Goal: Task Accomplishment & Management: Manage account settings

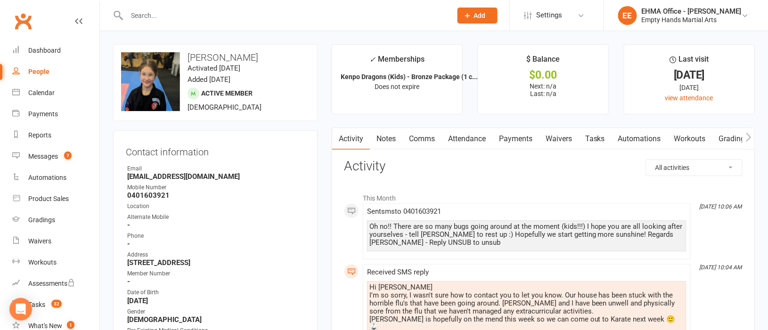
click at [251, 9] on input "text" at bounding box center [284, 15] width 321 height 13
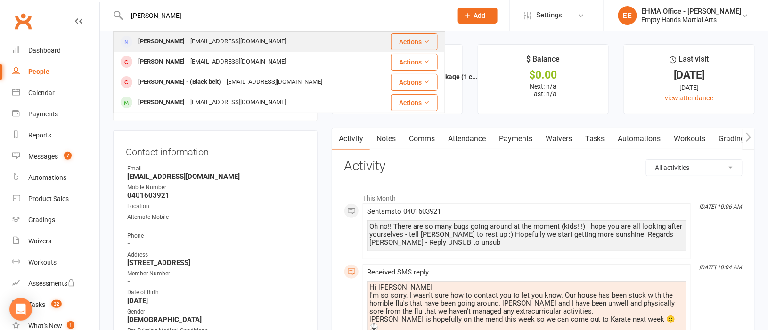
type input "[PERSON_NAME]"
click at [234, 35] on div "[EMAIL_ADDRESS][DOMAIN_NAME]" at bounding box center [238, 42] width 101 height 14
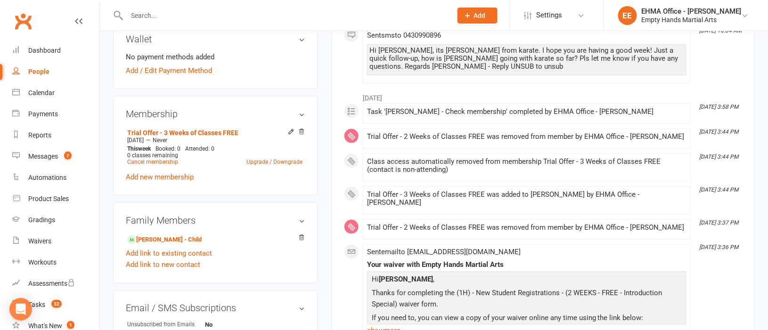
scroll to position [353, 0]
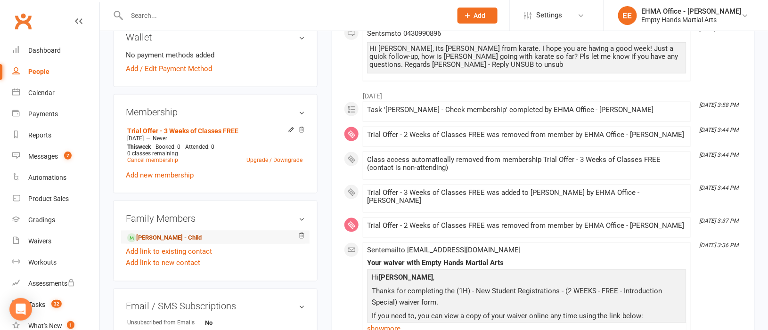
click at [167, 237] on link "[PERSON_NAME] - Child" at bounding box center [164, 238] width 74 height 10
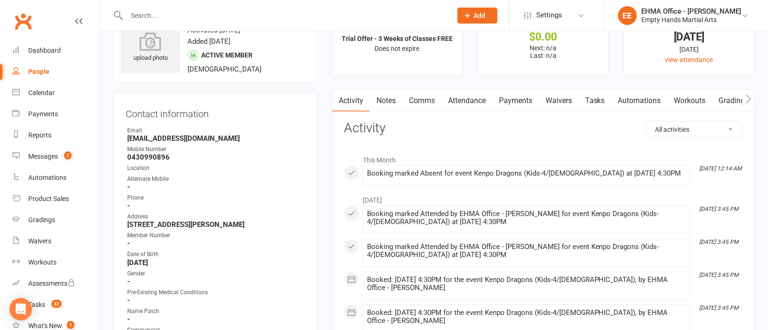
scroll to position [70, 0]
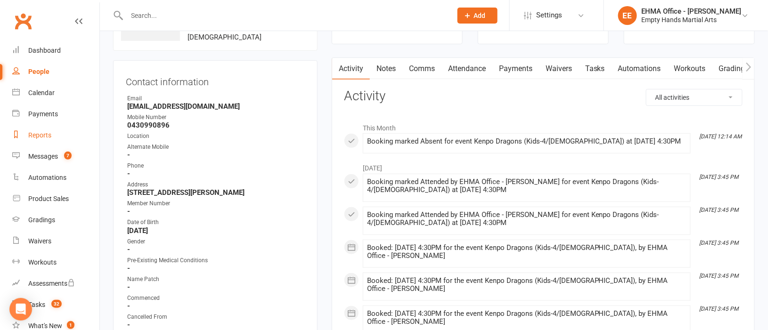
click at [42, 133] on div "Reports" at bounding box center [39, 135] width 23 height 8
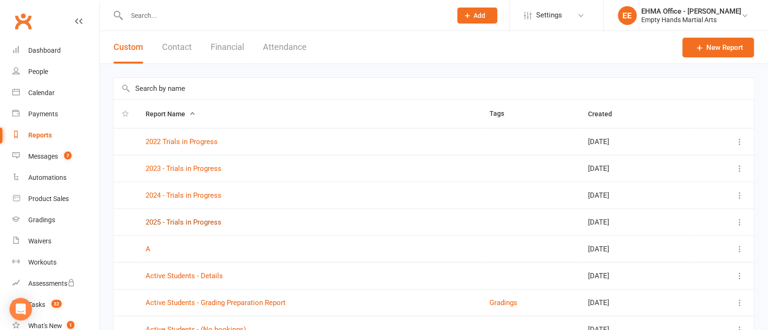
click at [203, 221] on link "2025 - Trials in Progress" at bounding box center [184, 222] width 76 height 8
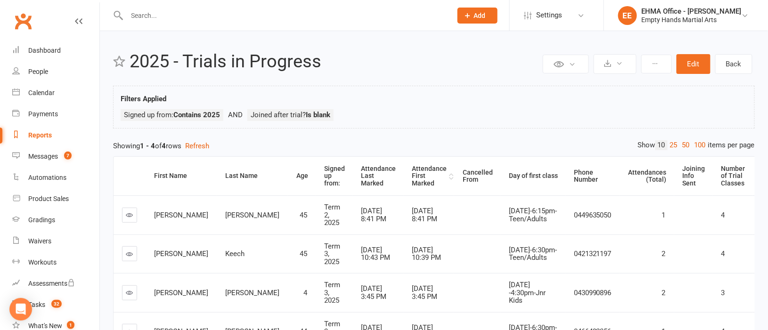
scroll to position [70, 0]
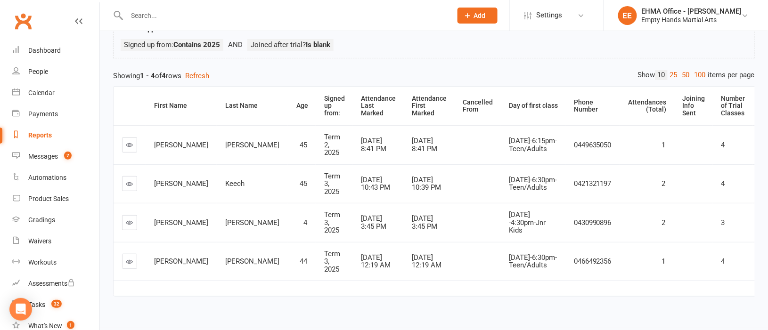
click at [39, 131] on div "Reports" at bounding box center [40, 135] width 24 height 8
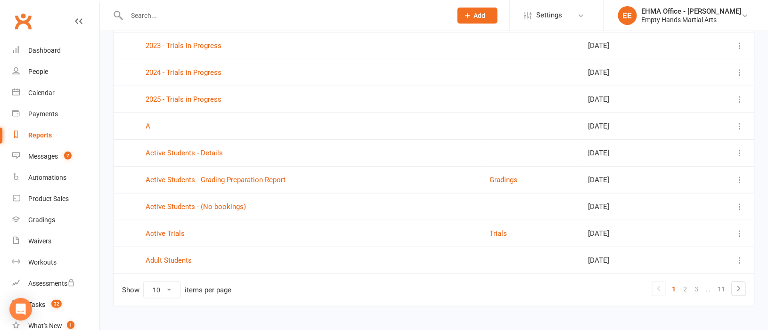
scroll to position [140, 0]
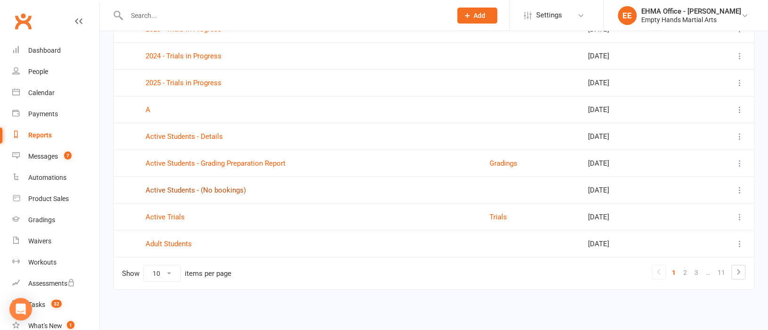
click at [227, 192] on link "Active Students - (No bookings)" at bounding box center [196, 190] width 100 height 8
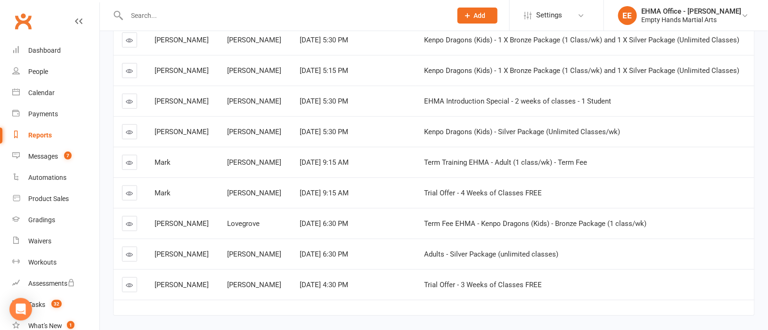
scroll to position [212, 0]
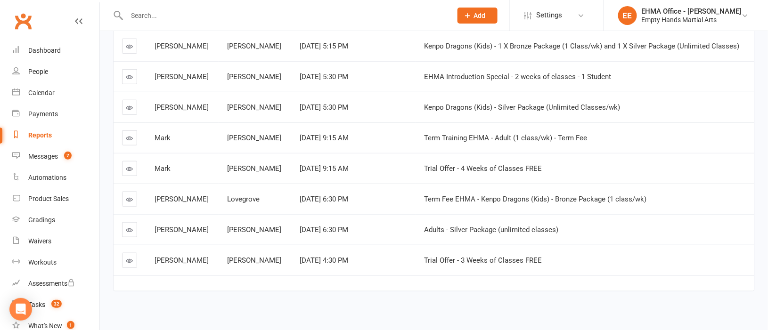
click at [130, 261] on icon at bounding box center [129, 260] width 7 height 7
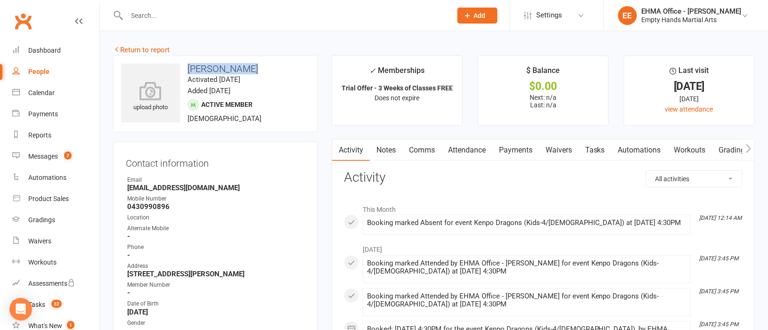
drag, startPoint x: 250, startPoint y: 66, endPoint x: 190, endPoint y: 66, distance: 59.8
click at [190, 66] on h3 "[PERSON_NAME]" at bounding box center [215, 69] width 188 height 10
copy h3 "[PERSON_NAME]"
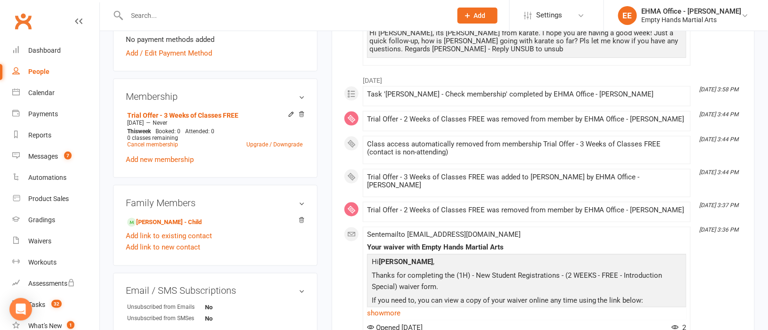
scroll to position [424, 0]
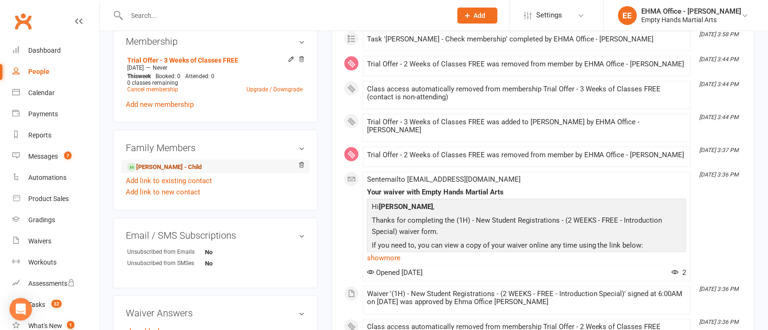
click at [161, 169] on link "[PERSON_NAME] - Child" at bounding box center [164, 168] width 74 height 10
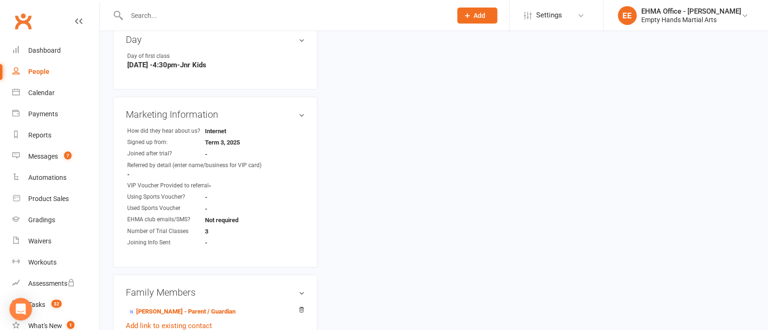
scroll to position [706, 0]
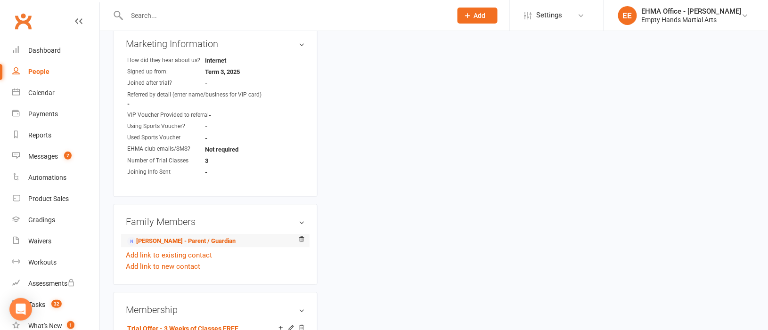
click at [178, 237] on li "[PERSON_NAME] - Parent / Guardian" at bounding box center [215, 240] width 179 height 13
click at [179, 241] on link "[PERSON_NAME] - Parent / Guardian" at bounding box center [181, 242] width 108 height 10
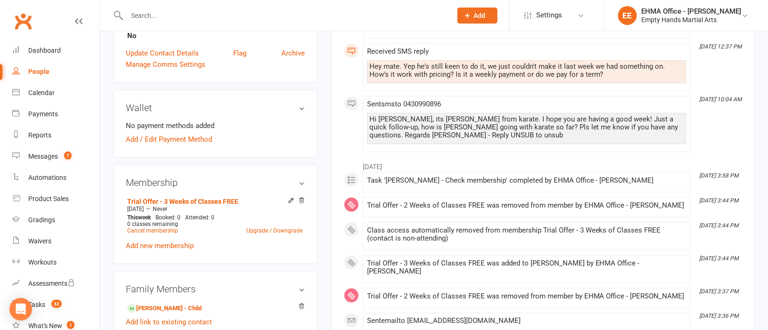
scroll to position [353, 0]
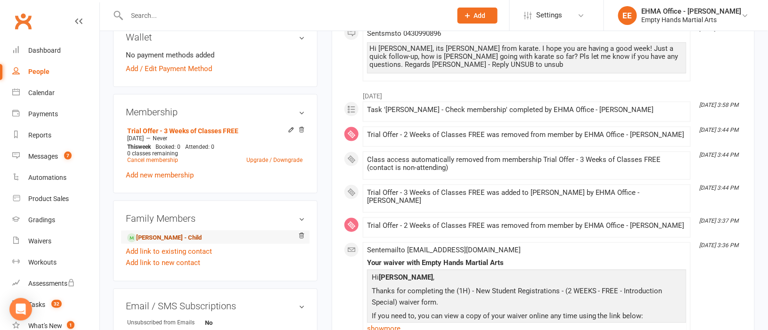
click at [163, 236] on link "[PERSON_NAME] - Child" at bounding box center [164, 238] width 74 height 10
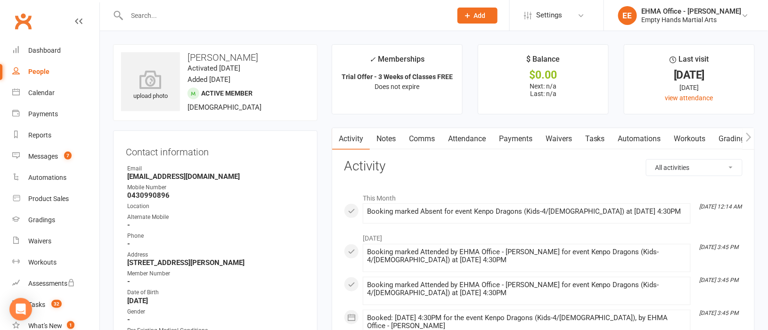
click at [464, 134] on link "Attendance" at bounding box center [466, 139] width 51 height 22
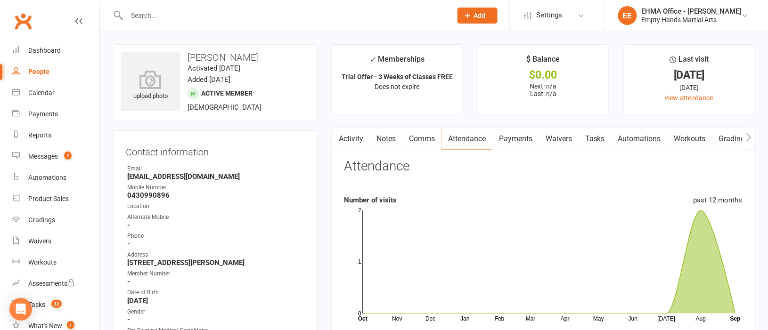
click at [351, 138] on link "Activity" at bounding box center [351, 139] width 38 height 22
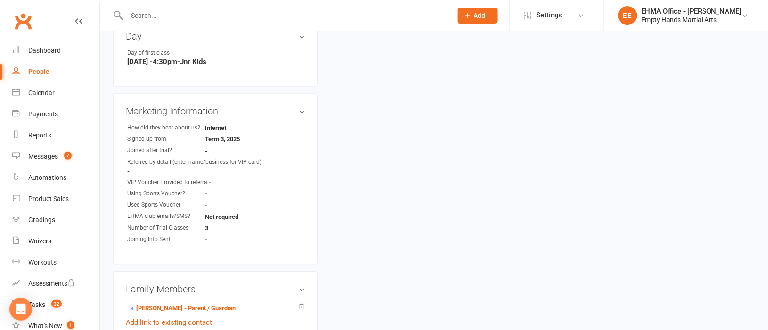
scroll to position [706, 0]
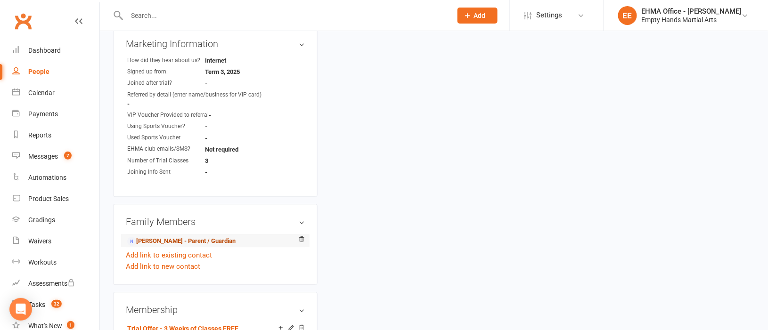
click at [172, 242] on link "[PERSON_NAME] - Parent / Guardian" at bounding box center [181, 242] width 108 height 10
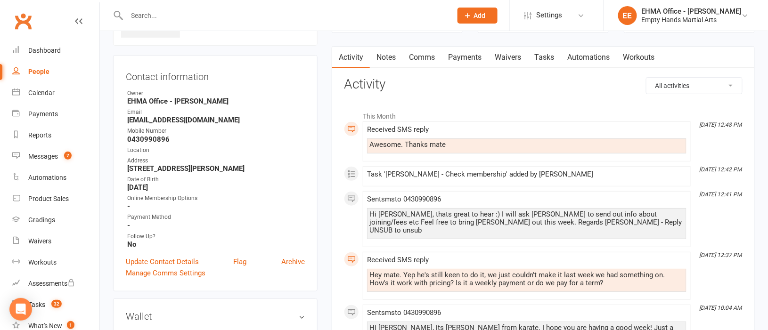
scroll to position [70, 0]
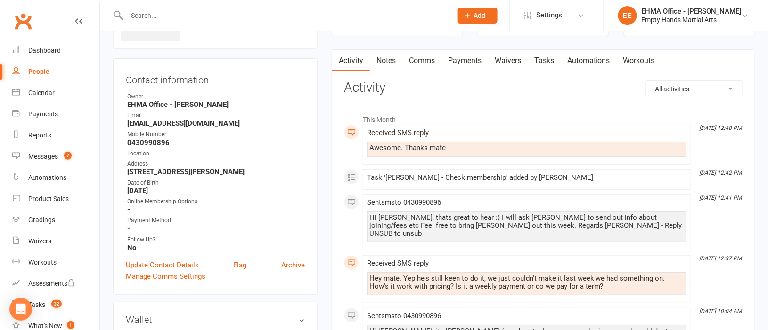
click at [422, 61] on link "Comms" at bounding box center [421, 61] width 39 height 22
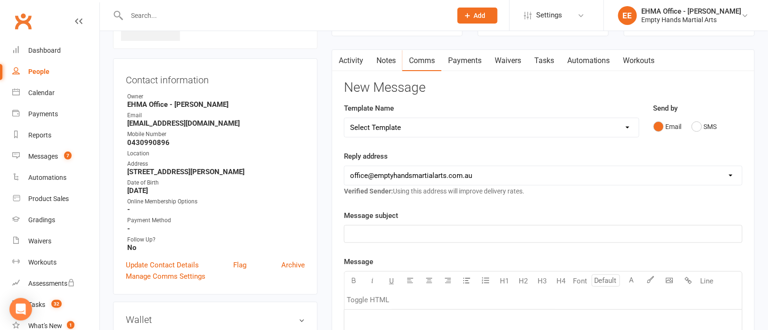
click at [463, 235] on p "﻿" at bounding box center [543, 234] width 386 height 11
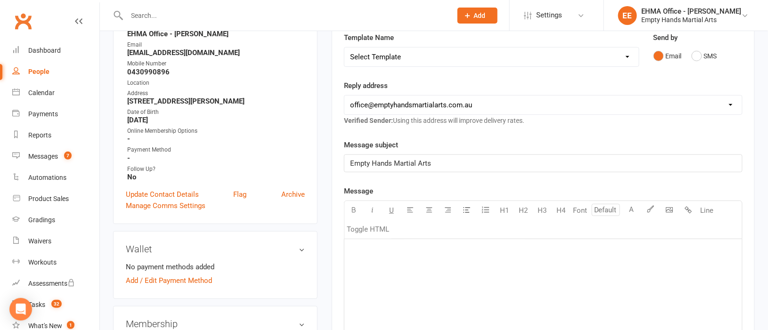
click at [427, 256] on p "﻿" at bounding box center [543, 250] width 386 height 11
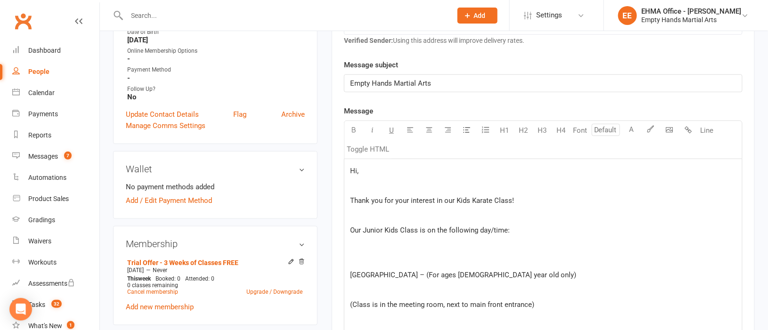
scroll to position [212, 0]
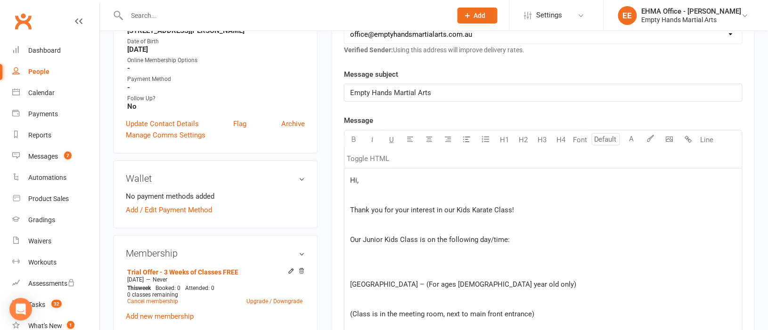
click at [392, 181] on p "Hi," at bounding box center [543, 180] width 386 height 11
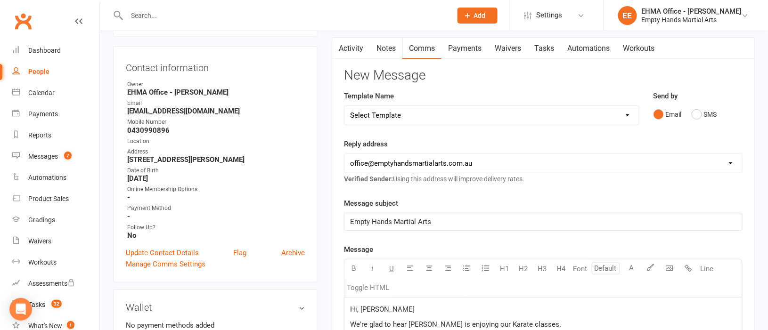
scroll to position [0, 0]
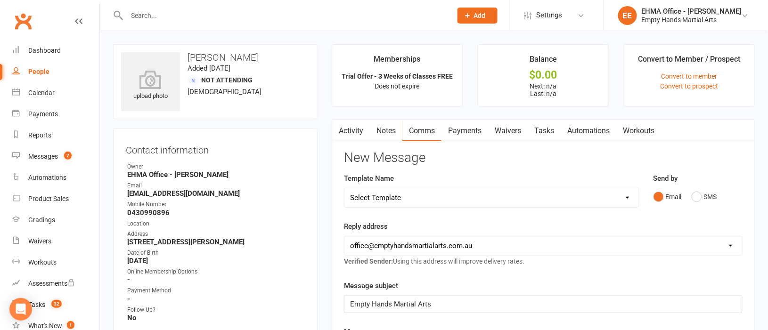
click at [461, 199] on select "Select Template [SMS] Change of location for classes [Email] Confirmation of Gr…" at bounding box center [491, 197] width 294 height 19
select select "151"
click at [344, 188] on select "Select Template [SMS] Change of location for classes [Email] Confirmation of Gr…" at bounding box center [491, 197] width 294 height 19
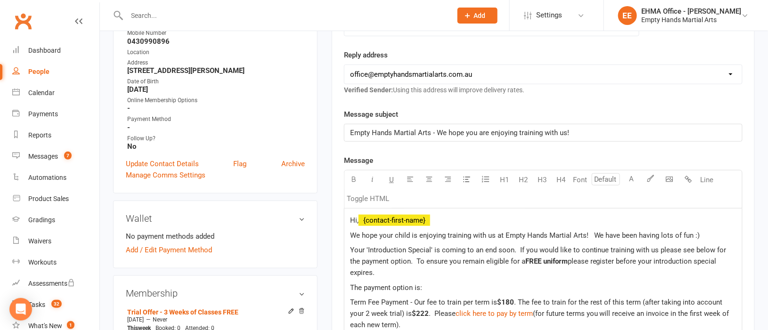
scroll to position [282, 0]
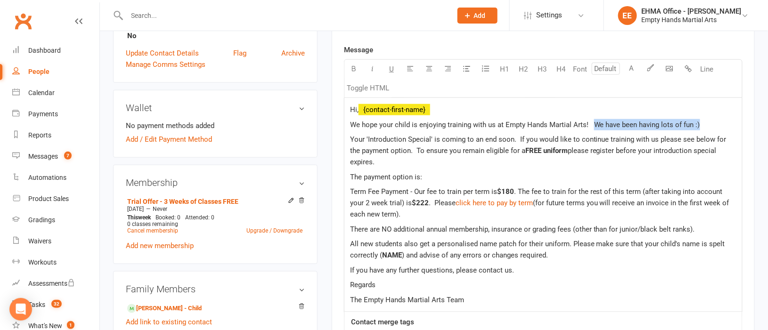
drag, startPoint x: 702, startPoint y: 124, endPoint x: 593, endPoint y: 124, distance: 108.8
click at [593, 124] on p "We hope your child is enjoying training with us at Empty Hands Martial Arts! We…" at bounding box center [543, 124] width 386 height 11
click at [352, 193] on span ". The fee to train for the rest of this term (after taking into account your 2 …" at bounding box center [537, 198] width 375 height 20
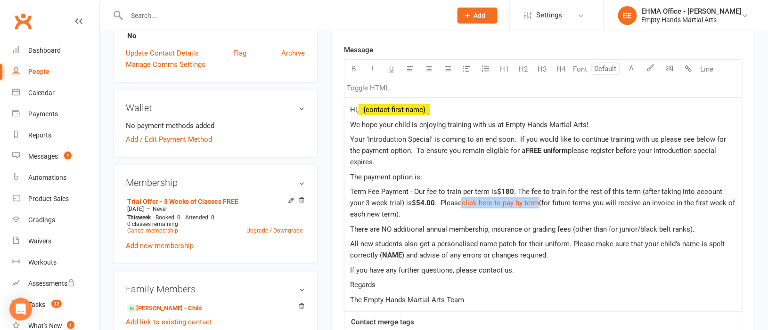
drag, startPoint x: 523, startPoint y: 191, endPoint x: 447, endPoint y: 193, distance: 76.4
click at [447, 193] on p "Term Fee Payment - Our fee to train per term is $180 . The fee to train for the…" at bounding box center [543, 203] width 386 height 34
click at [481, 209] on p "Term Fee Payment - Our fee to train per term is $180 . The fee to train for the…" at bounding box center [543, 203] width 386 height 34
drag, startPoint x: 523, startPoint y: 193, endPoint x: 449, endPoint y: 195, distance: 73.5
click at [462, 199] on span "click here to pay by term" at bounding box center [500, 203] width 77 height 8
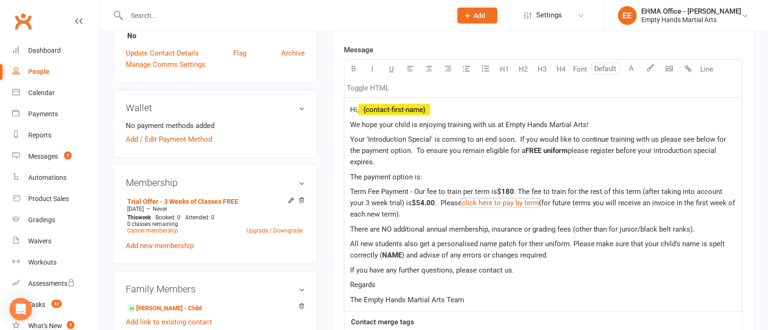
click at [400, 245] on p "All new students also get a personalised name patch for their uniform. Please m…" at bounding box center [543, 249] width 386 height 23
drag, startPoint x: 477, startPoint y: 270, endPoint x: 464, endPoint y: 270, distance: 13.2
click at [477, 279] on p "Regards" at bounding box center [543, 284] width 386 height 11
drag, startPoint x: 400, startPoint y: 245, endPoint x: 381, endPoint y: 245, distance: 19.8
click at [381, 245] on span "All new students also get a personalised name patch for their uniform. Please m…" at bounding box center [538, 250] width 377 height 20
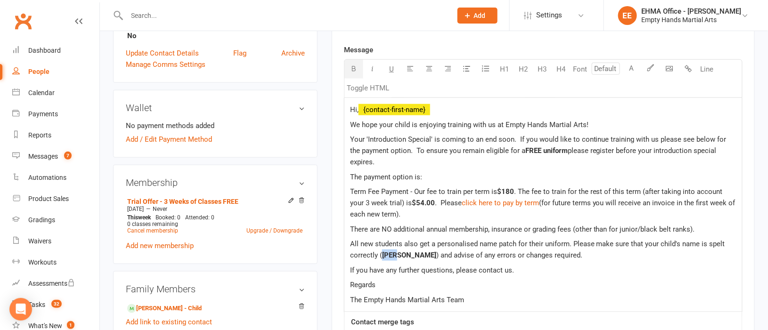
click at [354, 66] on icon "button" at bounding box center [354, 68] width 7 height 7
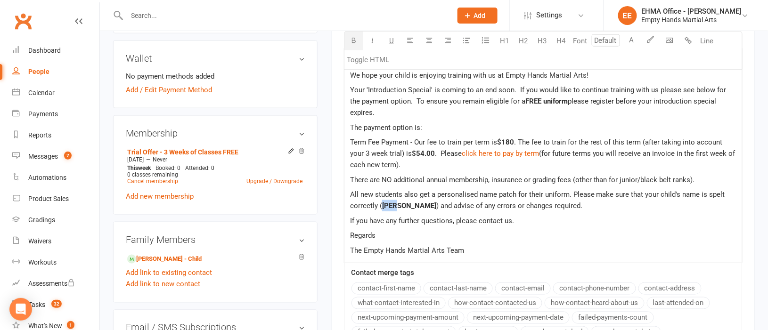
scroll to position [353, 0]
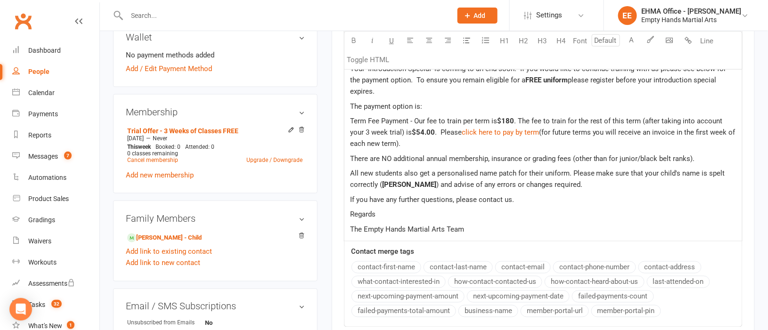
click at [502, 209] on p "Regards" at bounding box center [543, 214] width 386 height 11
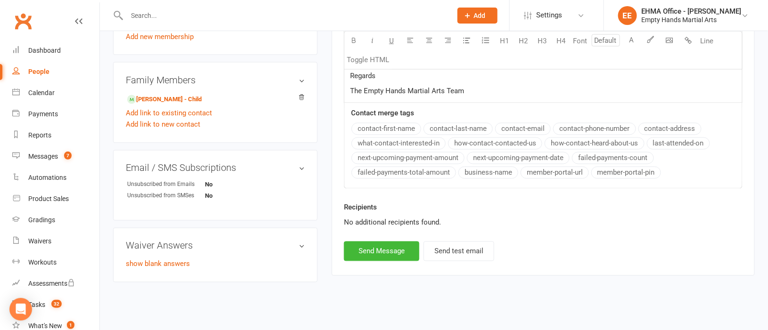
scroll to position [495, 0]
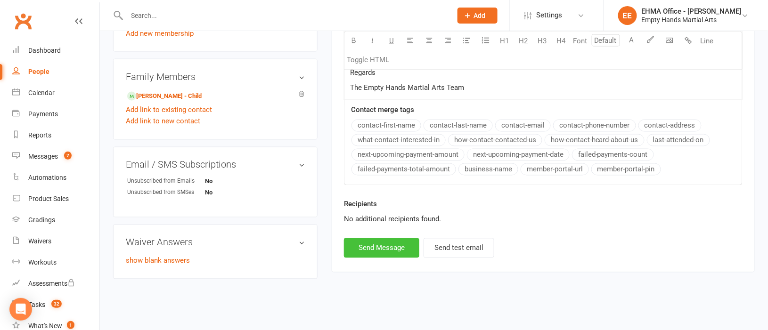
click at [388, 238] on button "Send Message" at bounding box center [381, 248] width 75 height 20
select select
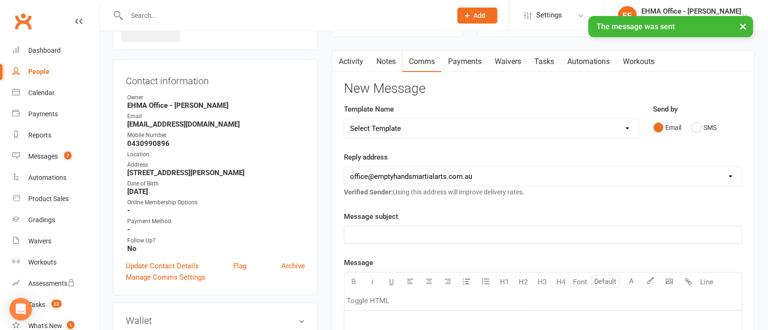
scroll to position [0, 0]
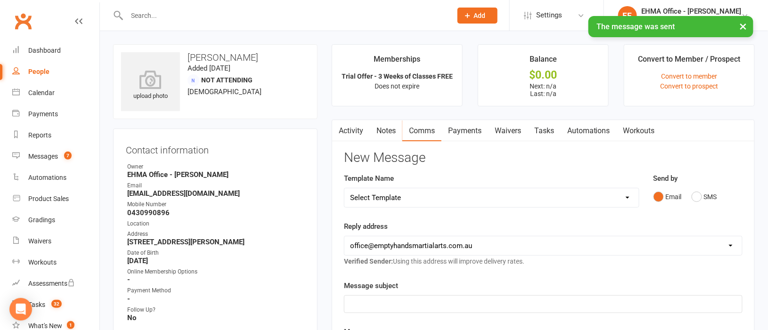
click at [351, 128] on link "Activity" at bounding box center [351, 131] width 38 height 22
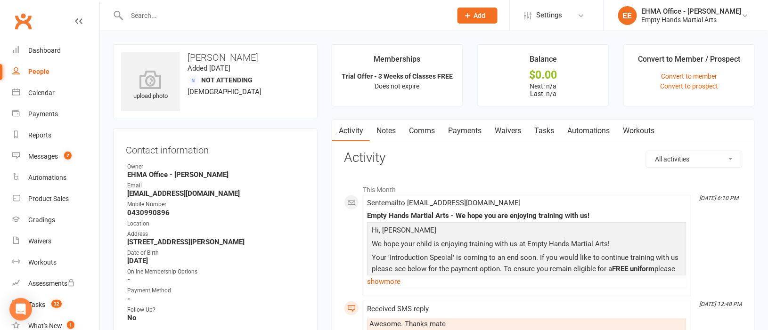
click at [551, 126] on link "Tasks" at bounding box center [544, 131] width 33 height 22
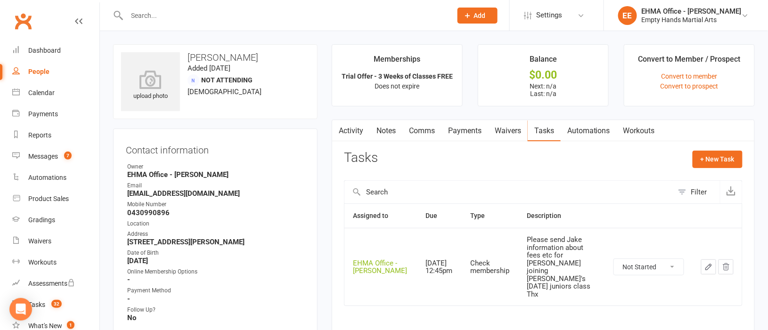
click at [639, 261] on select "Not Started In Progress Waiting Complete" at bounding box center [649, 267] width 70 height 16
click at [614, 259] on select "Not Started In Progress Waiting Complete" at bounding box center [649, 267] width 70 height 16
select select "unstarted"
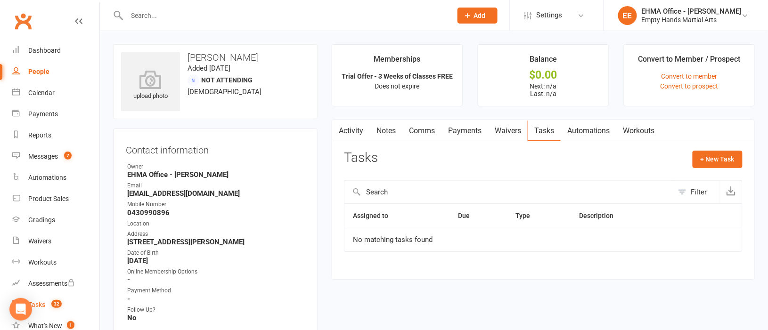
click at [44, 303] on div "Tasks" at bounding box center [36, 305] width 17 height 8
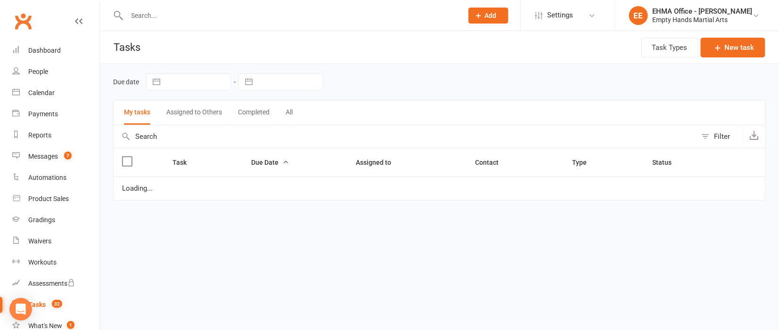
select select "waiting"
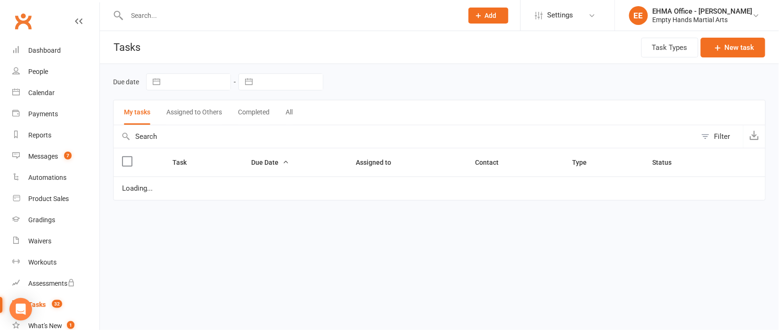
select select "waiting"
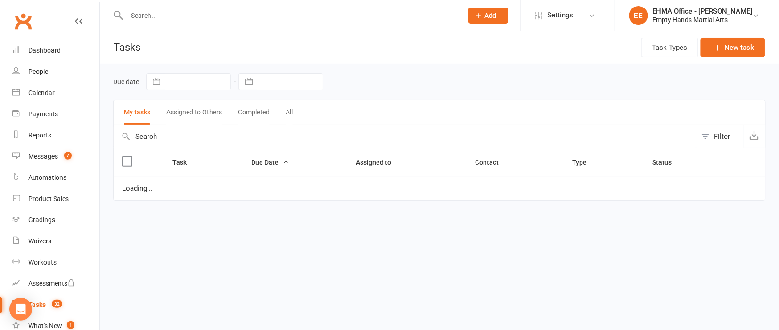
select select "waiting"
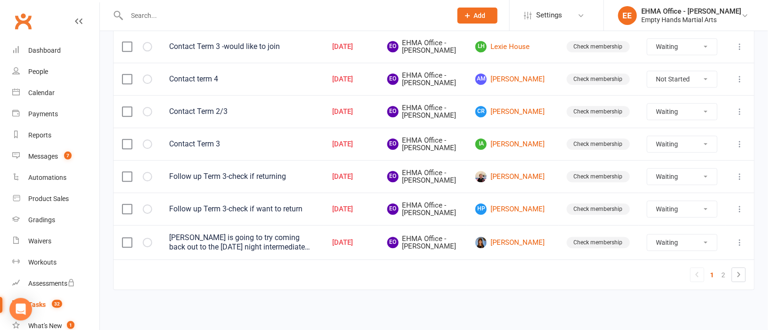
scroll to position [891, 0]
click at [726, 275] on link "2" at bounding box center [723, 275] width 11 height 13
select select "waiting"
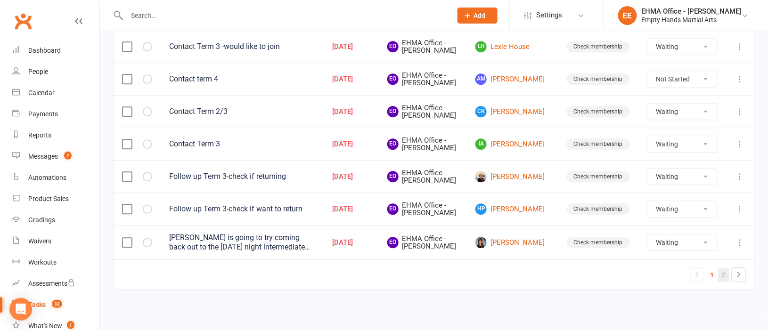
select select "waiting"
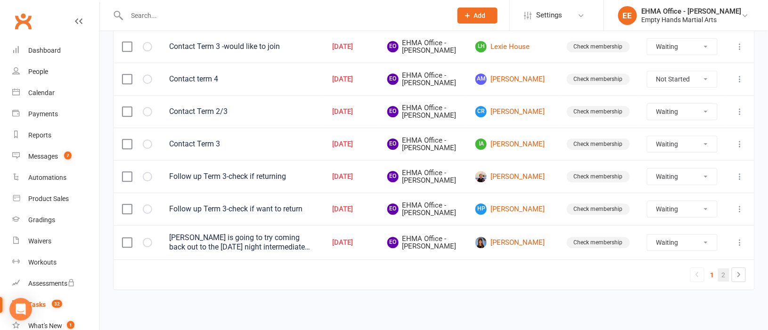
select select "waiting"
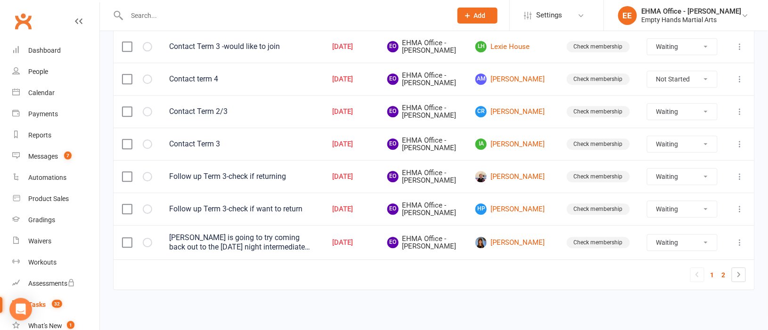
select select "waiting"
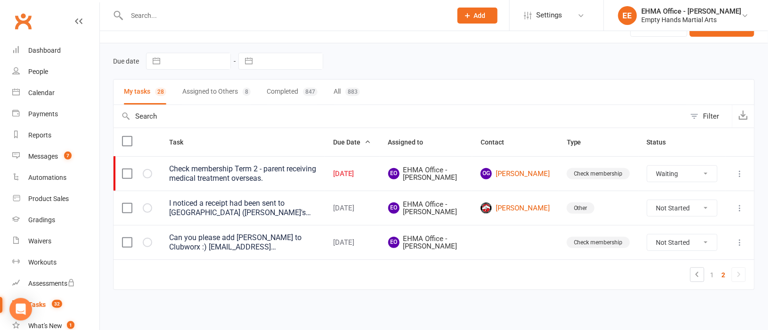
scroll to position [20, 0]
click at [667, 210] on select "Not Started In Progress Waiting Complete" at bounding box center [682, 209] width 70 height 16
click at [647, 201] on select "Not Started In Progress Waiting Complete" at bounding box center [682, 209] width 70 height 16
select select "unstarted"
select select "waiting"
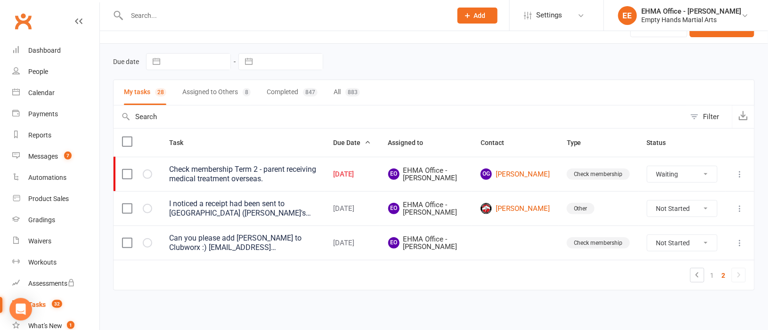
select select "waiting"
select select "started"
click at [673, 244] on select "Not Started In Progress Waiting Complete" at bounding box center [682, 243] width 70 height 16
click at [647, 235] on select "Not Started In Progress Waiting Complete" at bounding box center [682, 243] width 70 height 16
select select "unstarted"
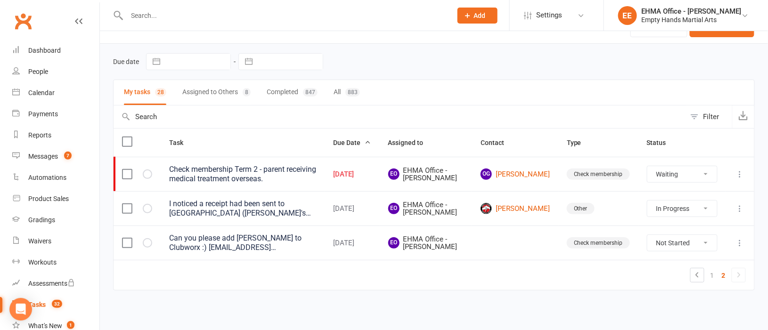
select select "waiting"
select select "started"
click at [48, 150] on link "Messages 7" at bounding box center [55, 156] width 87 height 21
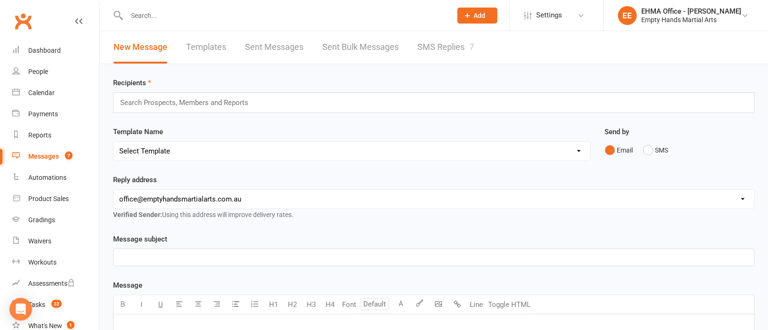
click at [427, 44] on link "SMS Replies 7" at bounding box center [445, 47] width 57 height 33
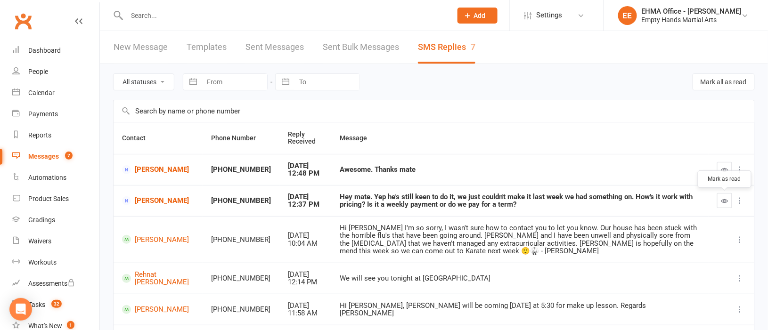
click at [726, 201] on icon "button" at bounding box center [724, 200] width 7 height 7
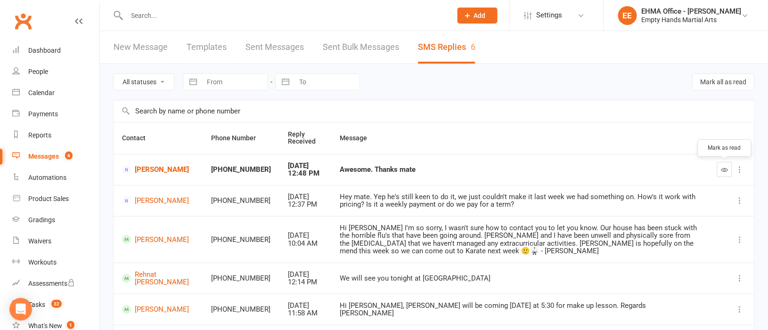
click at [722, 172] on icon "button" at bounding box center [724, 169] width 7 height 7
click at [42, 84] on link "Calendar" at bounding box center [55, 92] width 87 height 21
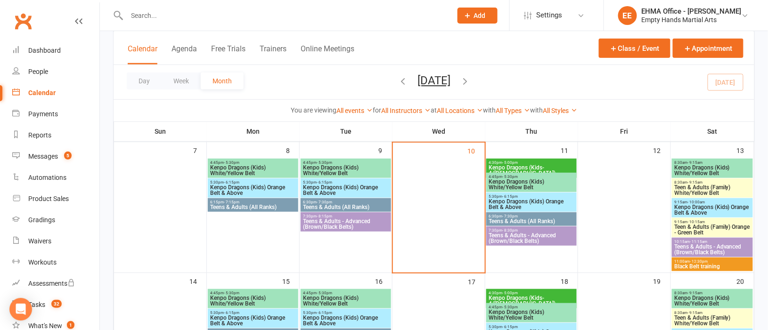
scroll to position [141, 0]
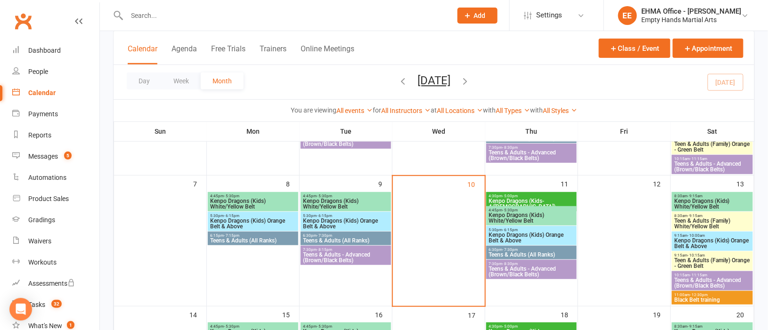
click at [530, 195] on span "4:30pm - 5:00pm" at bounding box center [531, 196] width 87 height 4
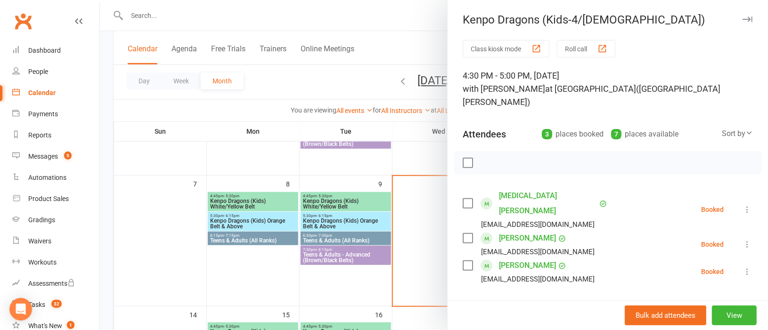
scroll to position [70, 0]
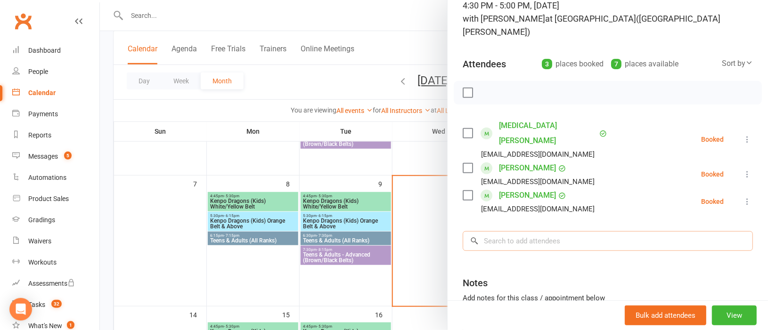
click at [509, 231] on input "search" at bounding box center [608, 241] width 290 height 20
paste input "[PERSON_NAME]"
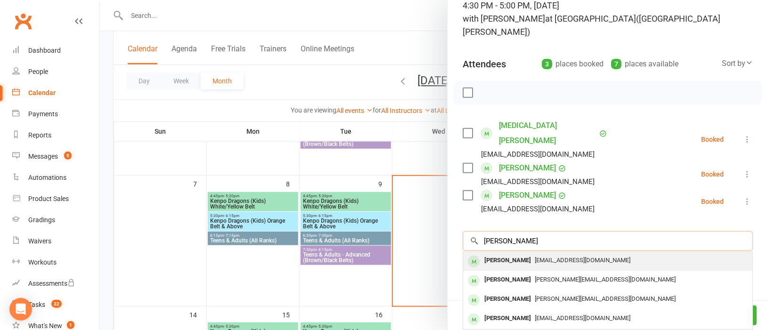
type input "[PERSON_NAME]"
click at [513, 254] on div "[PERSON_NAME]" at bounding box center [508, 261] width 54 height 14
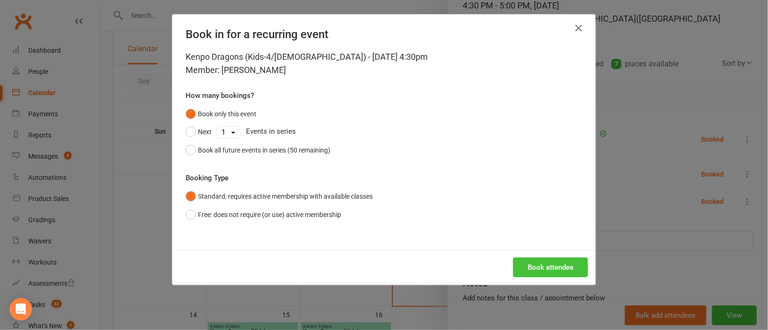
click at [539, 262] on button "Book attendee" at bounding box center [550, 268] width 75 height 20
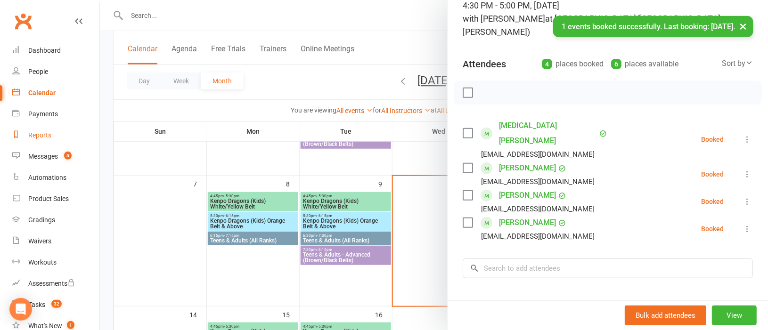
click at [42, 134] on div "Reports" at bounding box center [39, 135] width 23 height 8
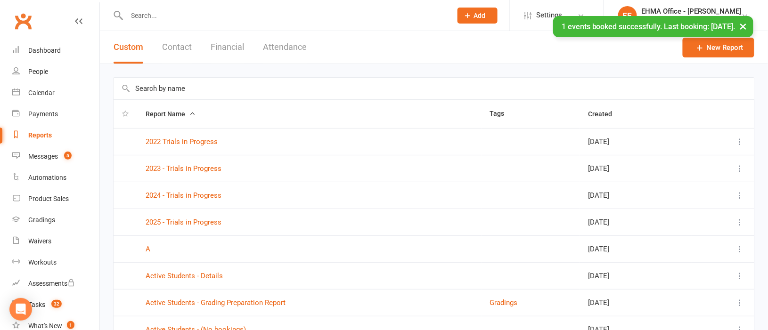
scroll to position [70, 0]
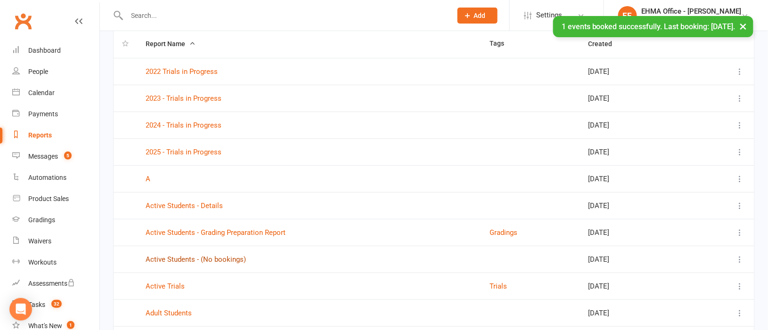
click at [226, 264] on link "Active Students - (No bookings)" at bounding box center [196, 259] width 100 height 8
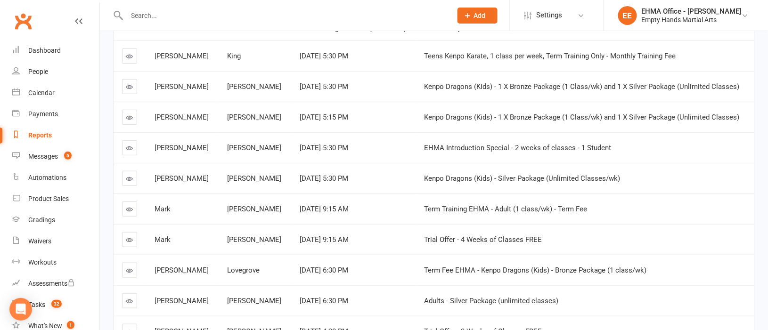
scroll to position [141, 0]
click at [130, 301] on icon at bounding box center [129, 300] width 7 height 7
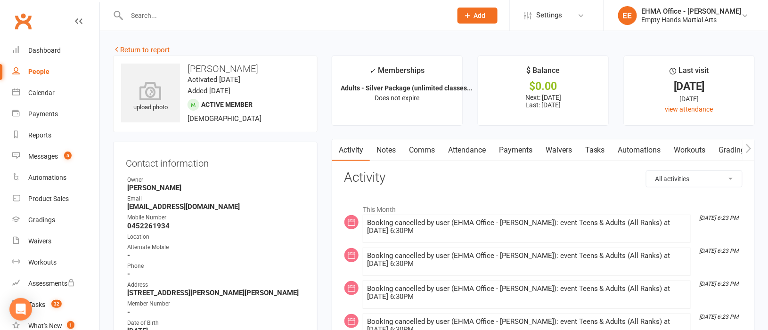
drag, startPoint x: 260, startPoint y: 68, endPoint x: 189, endPoint y: 65, distance: 70.3
click at [189, 65] on h3 "[PERSON_NAME]" at bounding box center [215, 69] width 188 height 10
copy h3 "[PERSON_NAME]"
click at [40, 129] on link "Reports" at bounding box center [55, 135] width 87 height 21
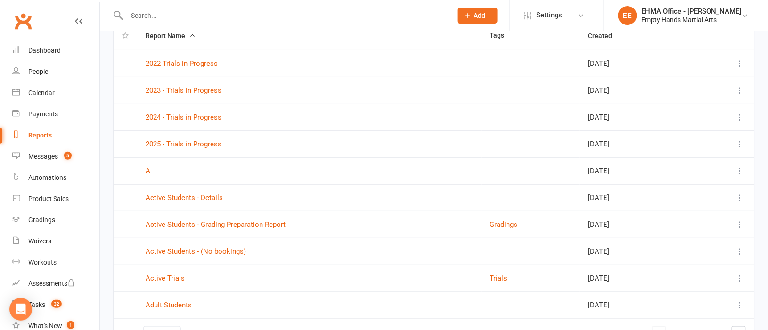
scroll to position [140, 0]
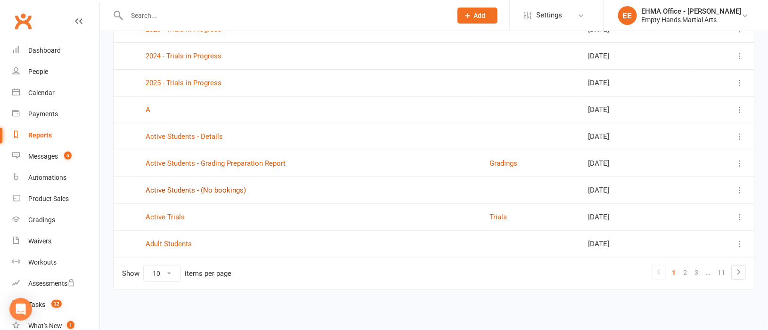
click at [180, 186] on link "Active Students - (No bookings)" at bounding box center [196, 190] width 100 height 8
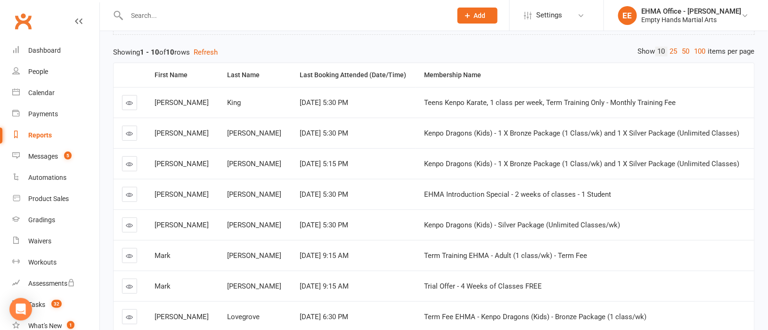
scroll to position [70, 0]
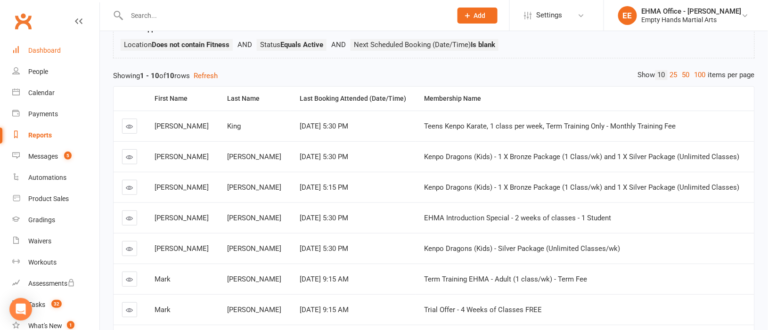
click at [43, 50] on div "Dashboard" at bounding box center [44, 51] width 33 height 8
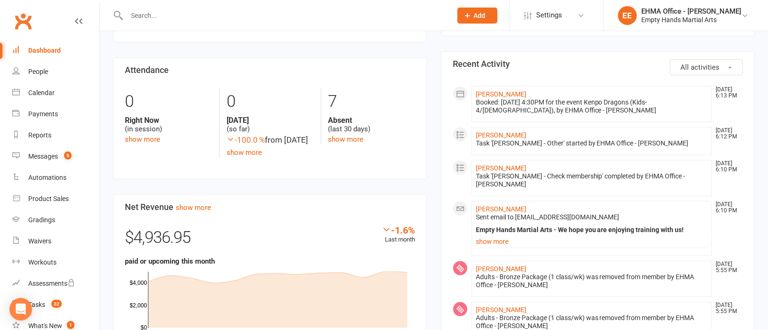
scroll to position [141, 0]
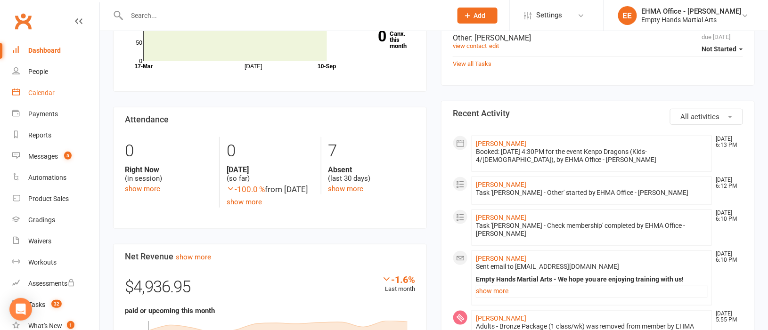
click at [31, 93] on div "Calendar" at bounding box center [41, 93] width 26 height 8
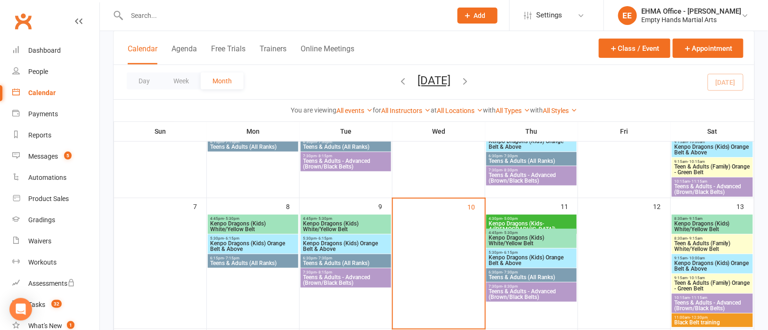
scroll to position [141, 0]
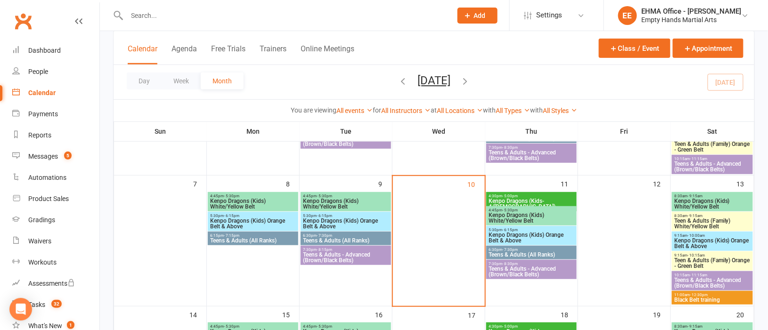
click at [347, 253] on span "Teens & Adults - Advanced (Brown/Black Belts)" at bounding box center [345, 257] width 87 height 11
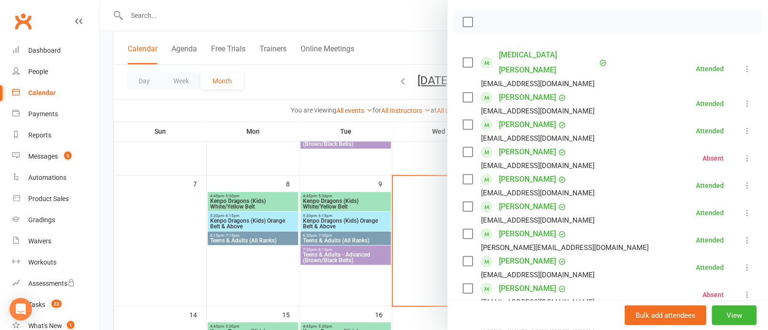
click at [371, 238] on div at bounding box center [434, 165] width 668 height 330
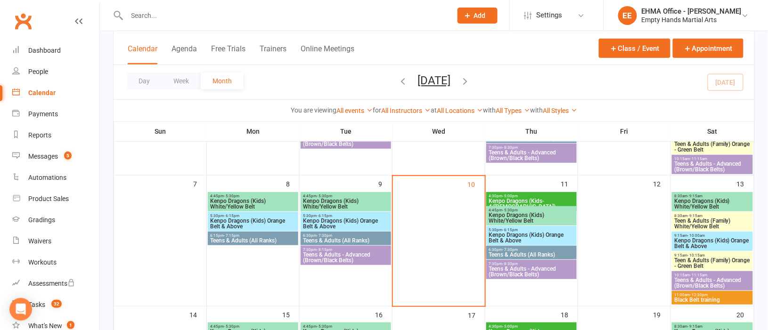
click at [371, 238] on span "Teens & Adults (All Ranks)" at bounding box center [345, 241] width 87 height 6
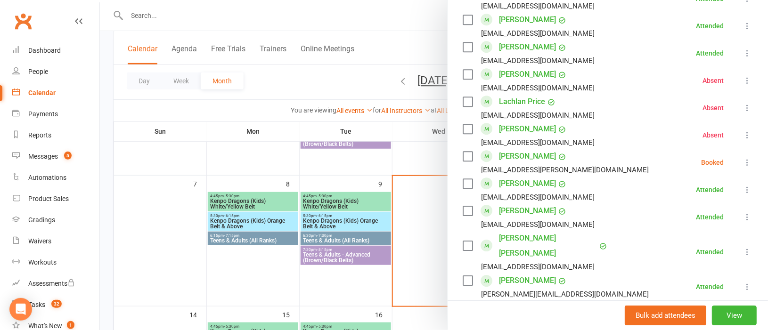
scroll to position [777, 0]
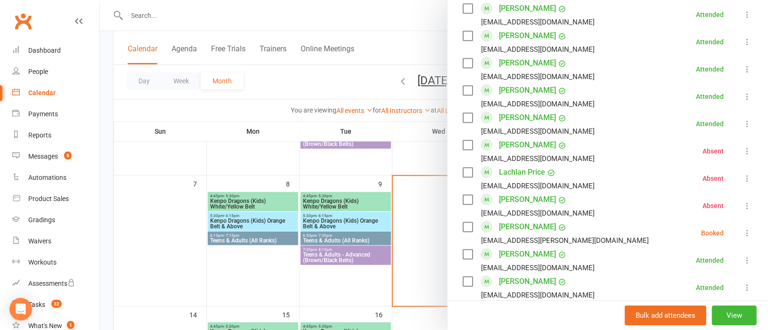
click at [370, 260] on div at bounding box center [434, 165] width 668 height 330
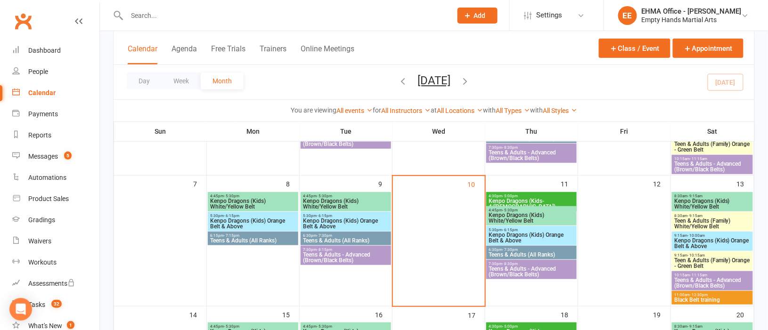
click at [370, 260] on span "Teens & Adults - Advanced (Brown/Black Belts)" at bounding box center [345, 257] width 87 height 11
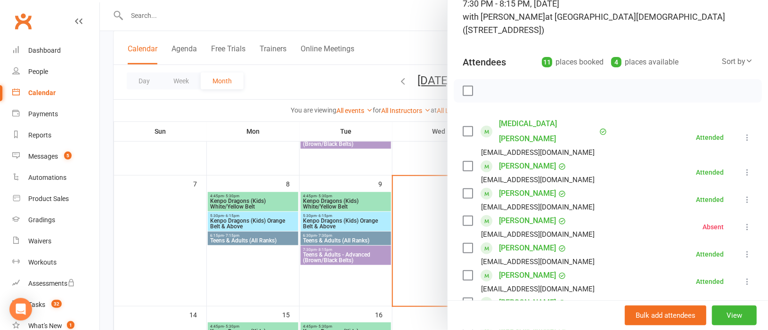
scroll to position [141, 0]
